Goal: Find specific page/section: Find specific page/section

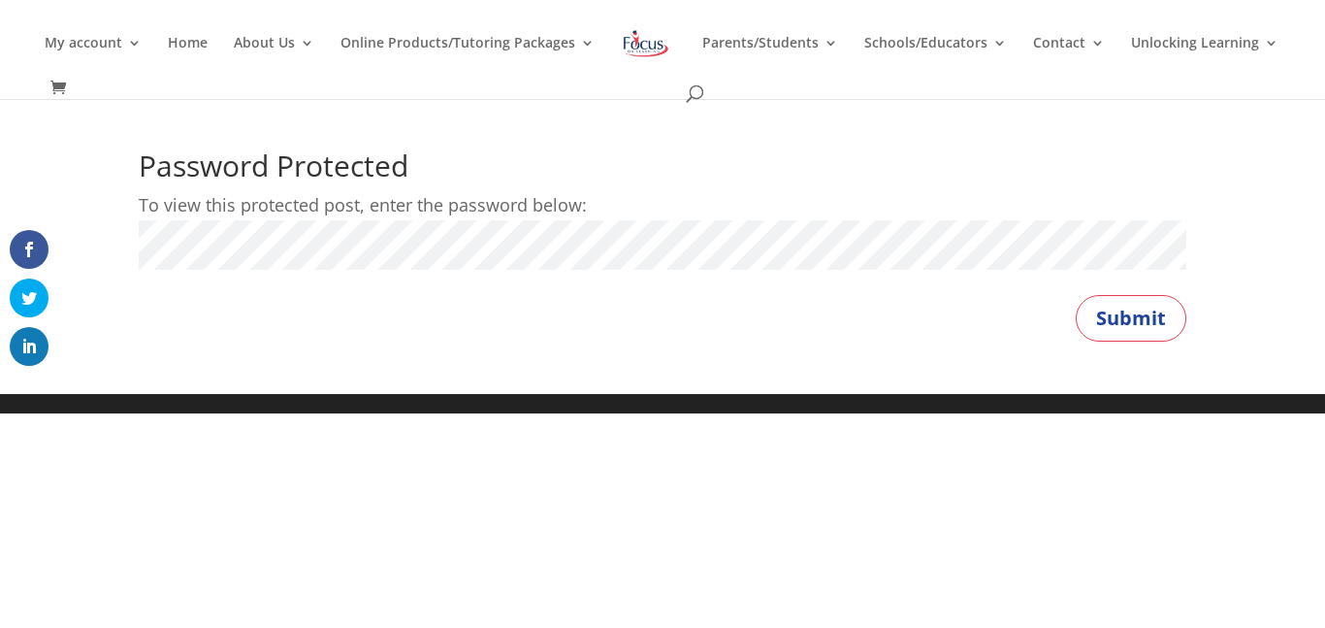
click at [1076, 295] on button "Submit" at bounding box center [1131, 318] width 111 height 47
